Goal: Information Seeking & Learning: Learn about a topic

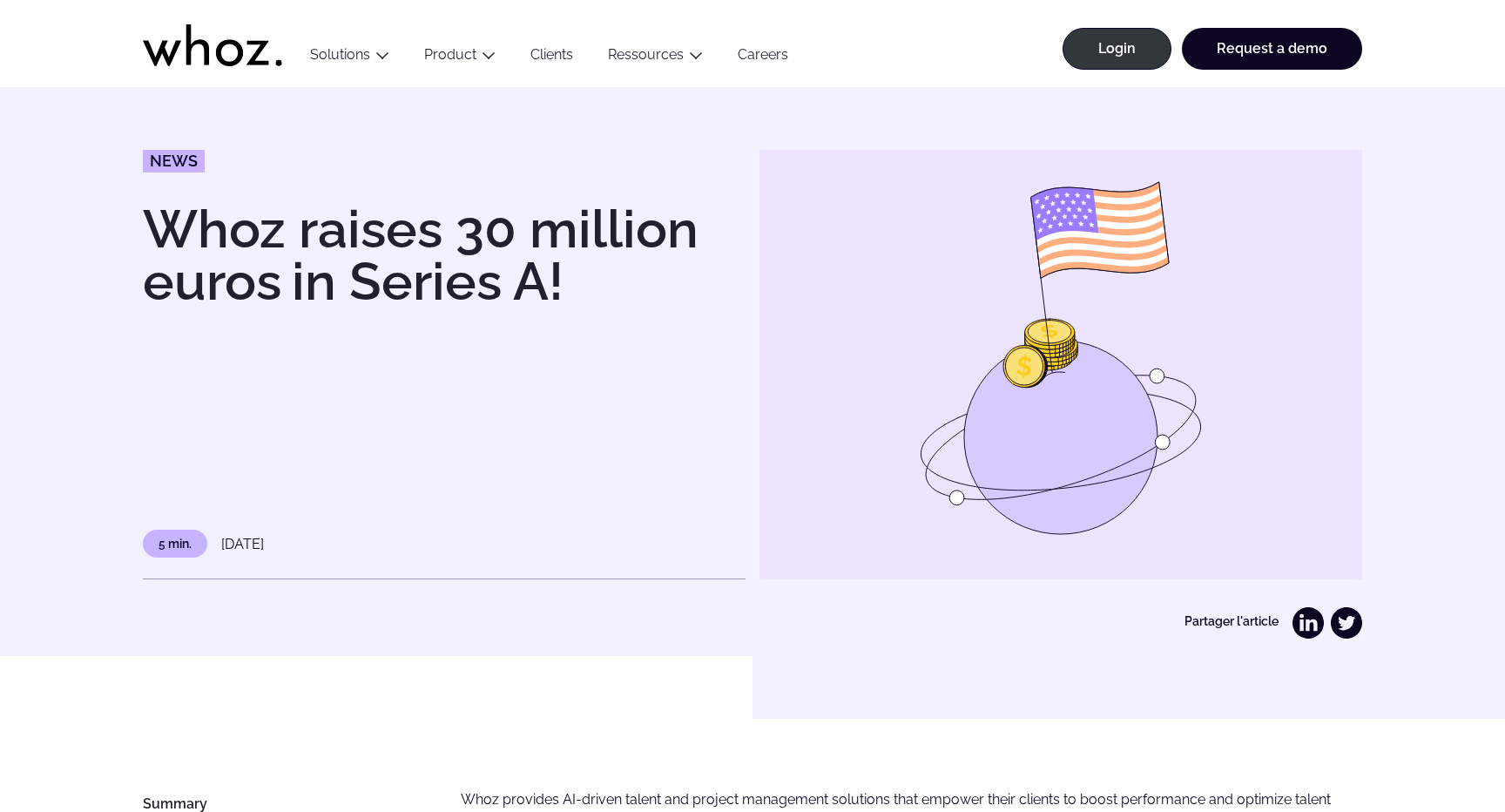
click at [911, 448] on img at bounding box center [1060, 365] width 603 height 429
click at [659, 413] on div "News Whoz raises 30 million euros in Series A! 5 min. 12 May 2022" at bounding box center [444, 365] width 603 height 429
click at [922, 416] on img at bounding box center [1060, 365] width 603 height 429
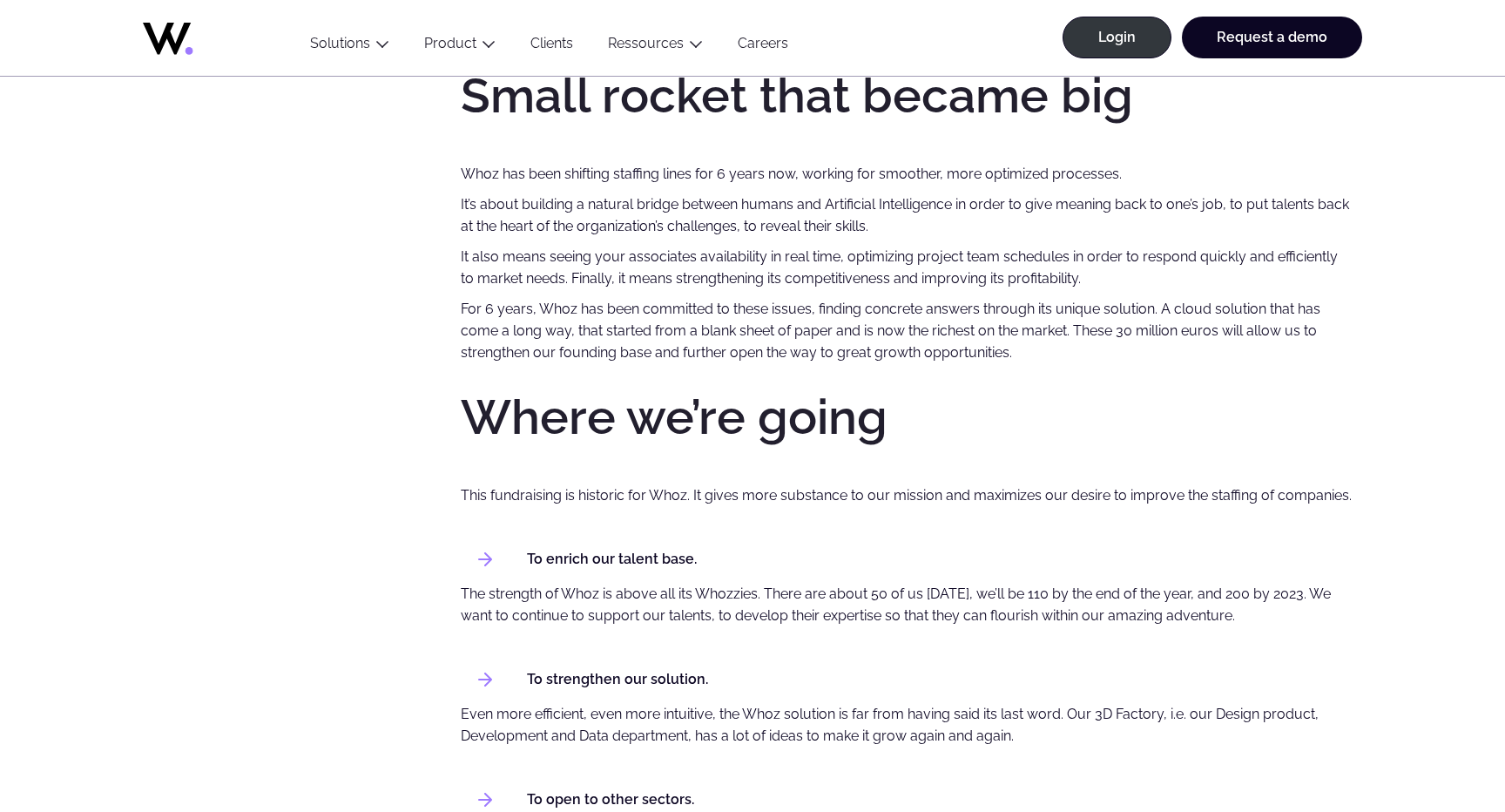
scroll to position [1026, 0]
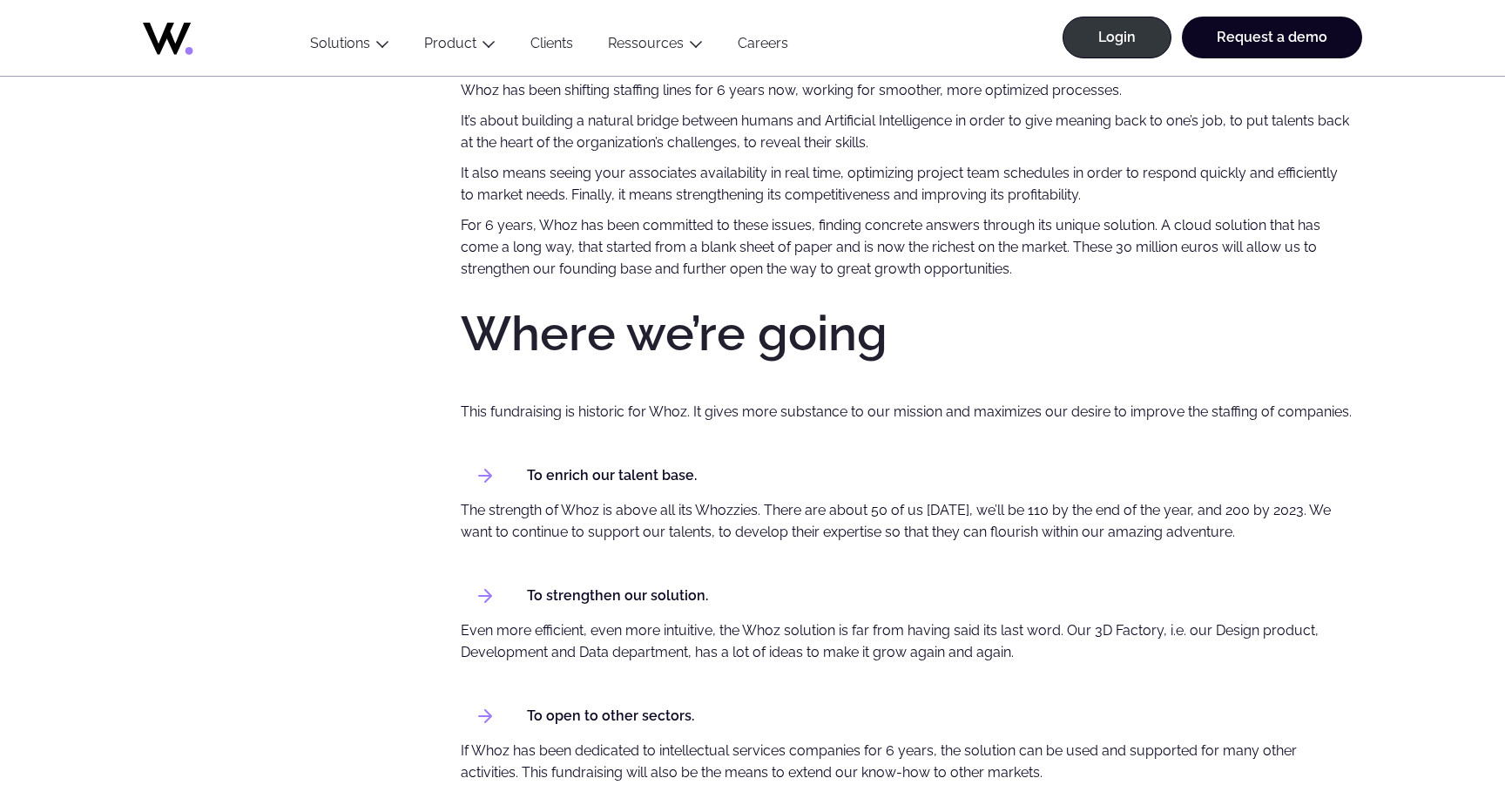
click at [1083, 632] on p "Even more efficient, even more intuitive, the Whoz solution is far from having …" at bounding box center [907, 640] width 892 height 44
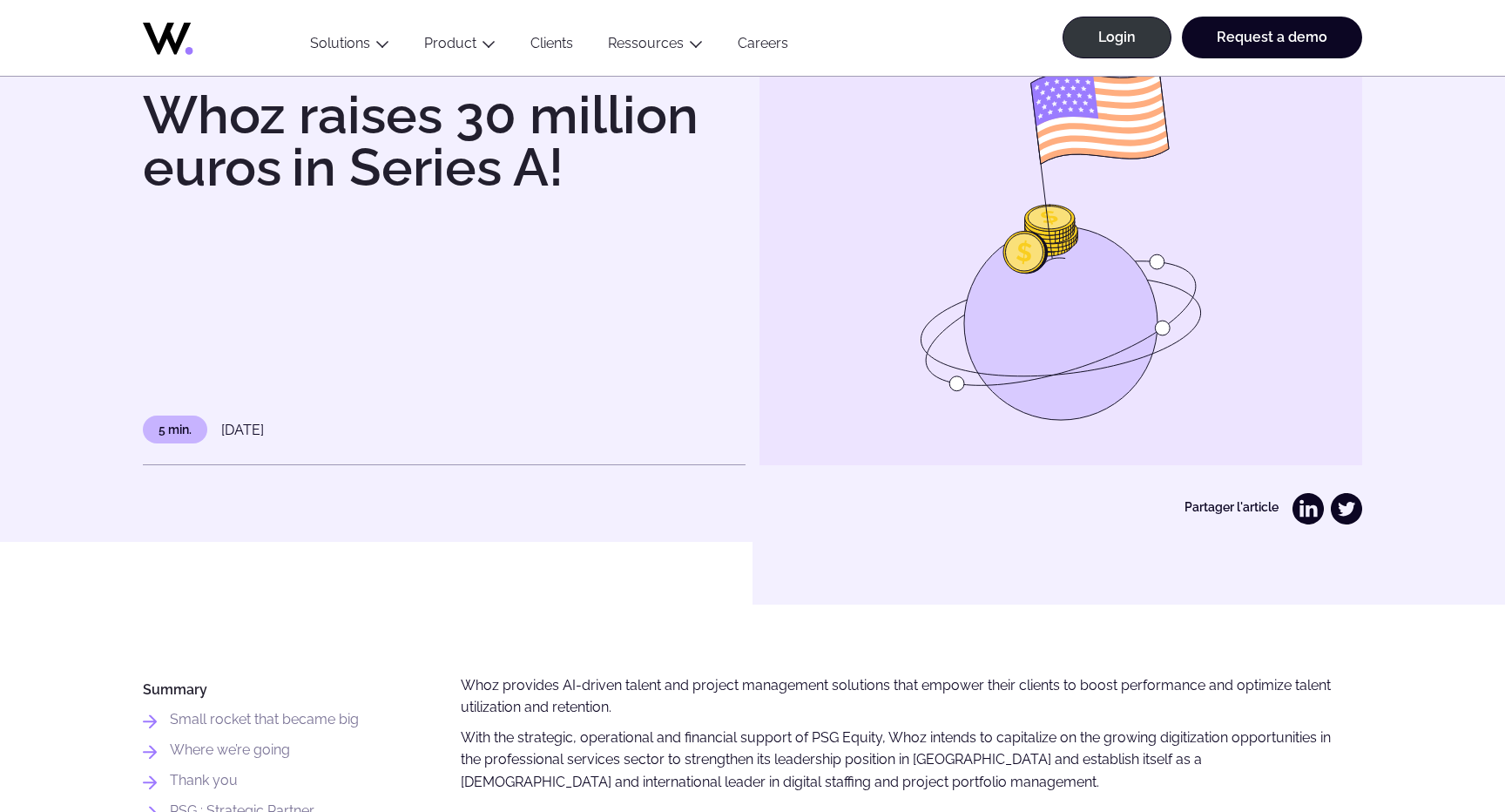
scroll to position [0, 0]
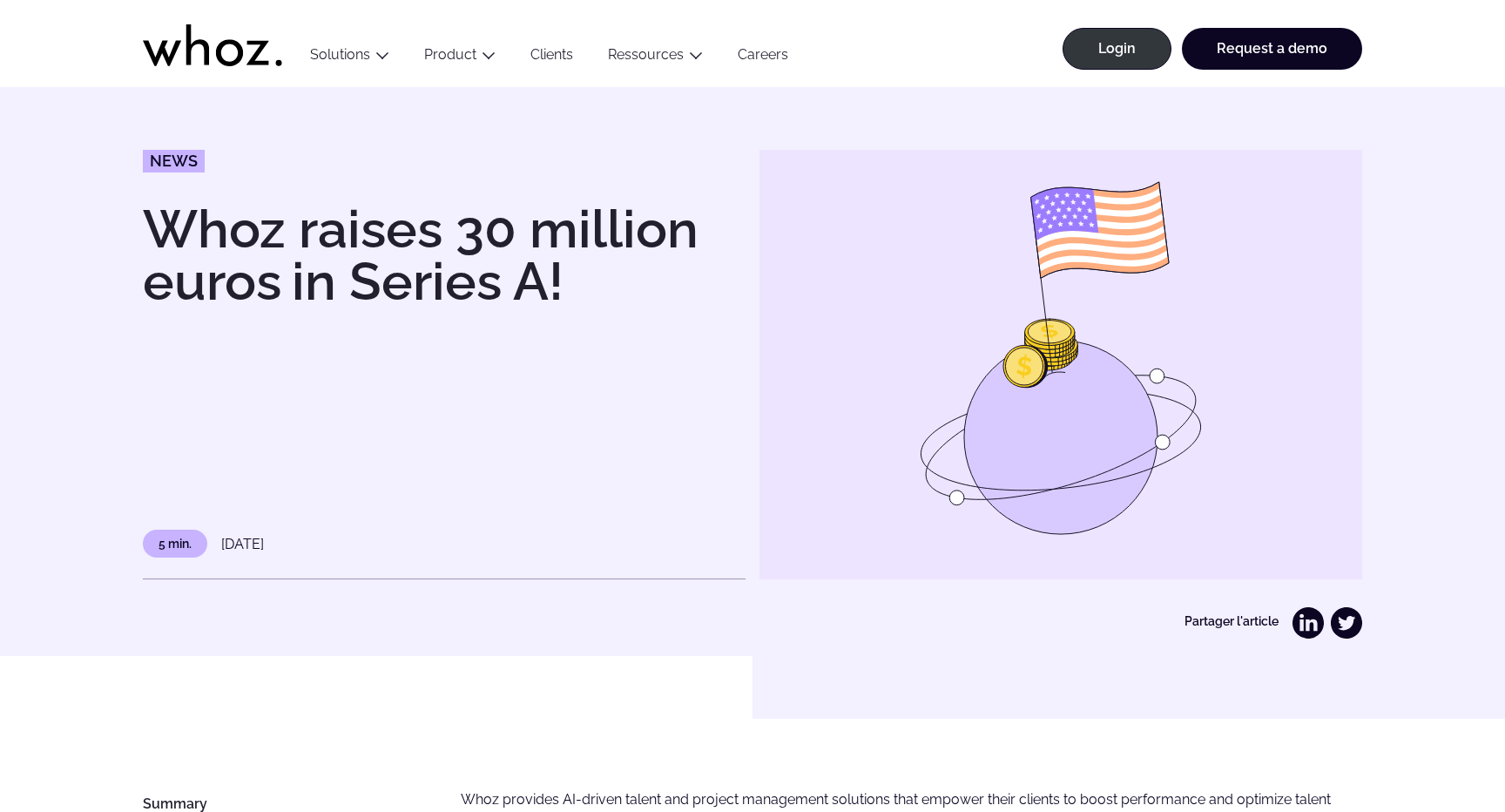
click at [1067, 440] on img at bounding box center [1060, 365] width 603 height 429
click at [1067, 442] on img at bounding box center [1060, 365] width 603 height 429
click at [1029, 285] on img at bounding box center [1060, 365] width 603 height 429
click at [1130, 312] on img at bounding box center [1060, 365] width 603 height 429
click at [1108, 463] on img at bounding box center [1060, 365] width 603 height 429
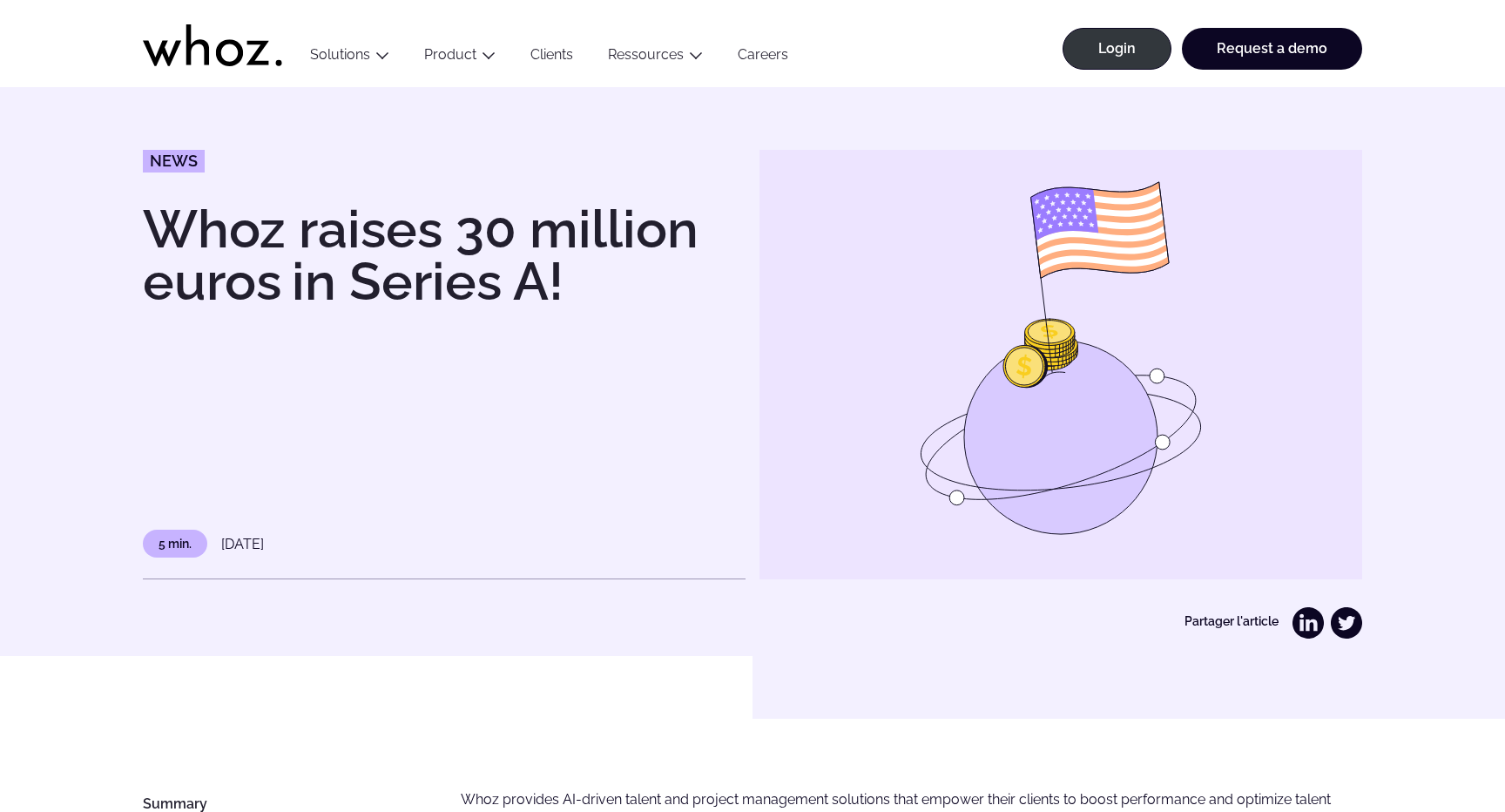
click at [1412, 405] on div "News Whoz raises 30 million euros in Series A! 5 min. 12 May 2022 Partager l'ar…" at bounding box center [753, 371] width 1436 height 443
click at [1278, 416] on img at bounding box center [1060, 365] width 603 height 429
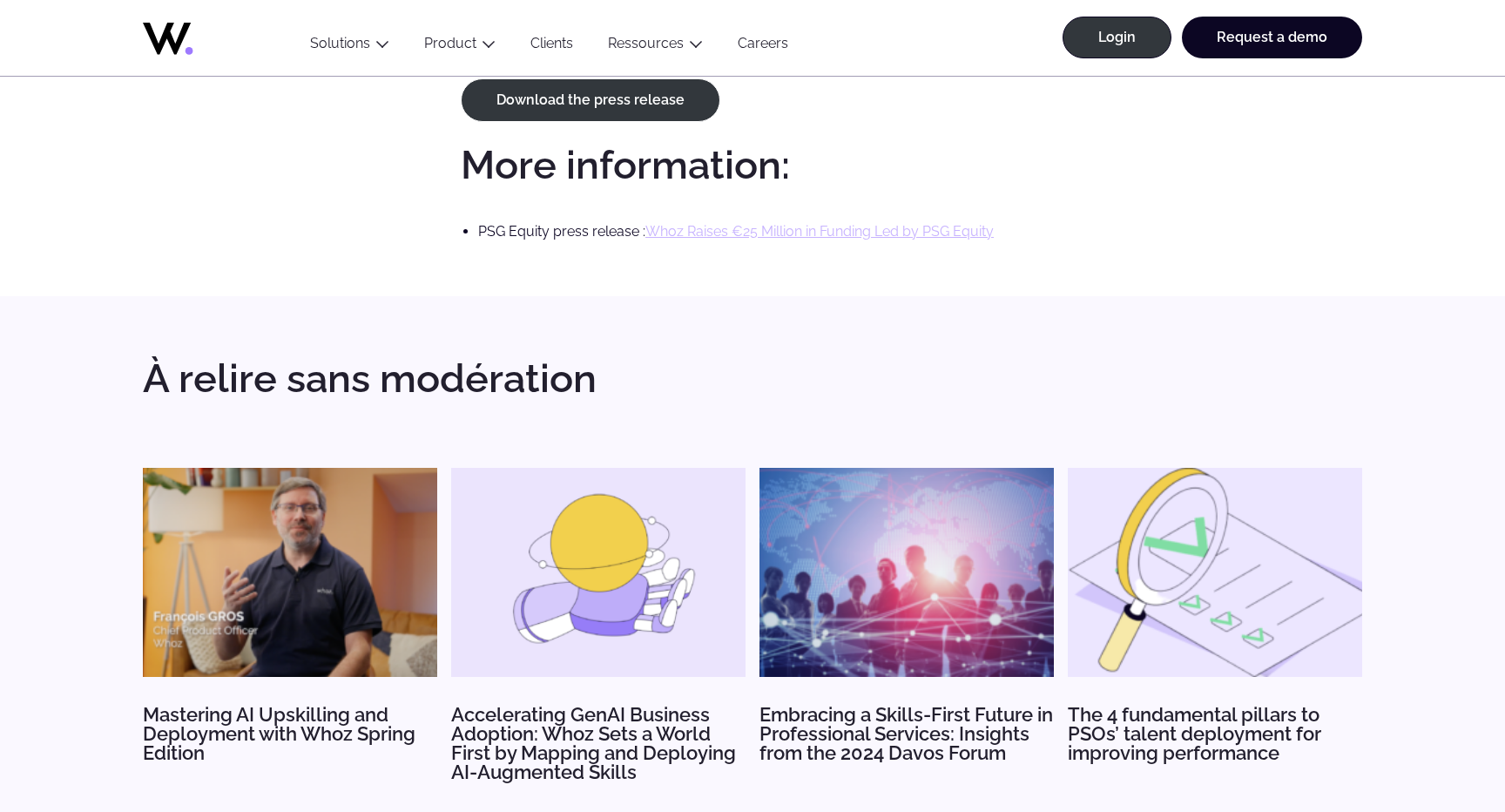
scroll to position [2191, 0]
